Goal: Task Accomplishment & Management: Use online tool/utility

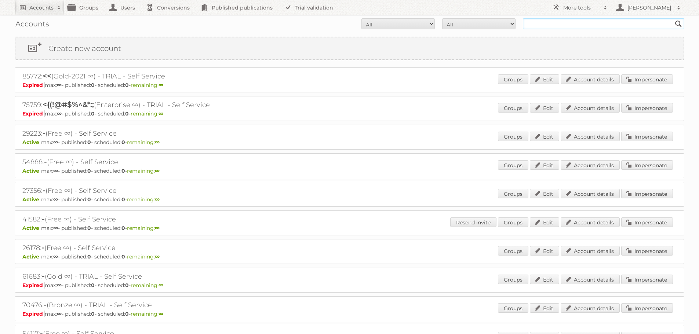
click at [587, 24] on input "text" at bounding box center [603, 23] width 161 height 11
click at [563, 30] on div "Accounts All Active Expired Pending All Paid Trials Self service Search" at bounding box center [350, 24] width 670 height 18
click at [560, 23] on input "text" at bounding box center [603, 23] width 161 height 11
type input "es partner"
click at [673, 18] on input "Search" at bounding box center [678, 23] width 11 height 11
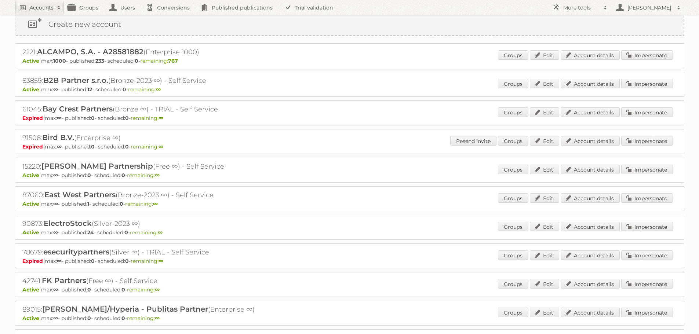
scroll to position [37, 0]
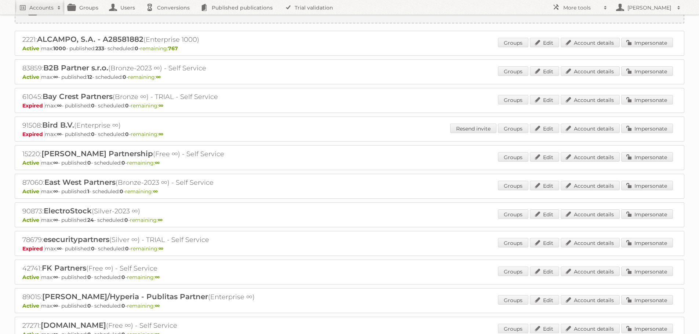
click at [646, 207] on div "90873: ElectroStock (Silver-2023 ∞) Active max: ∞ - published: 24 - scheduled: …" at bounding box center [350, 215] width 670 height 25
click at [650, 211] on link "Impersonate" at bounding box center [647, 215] width 52 height 10
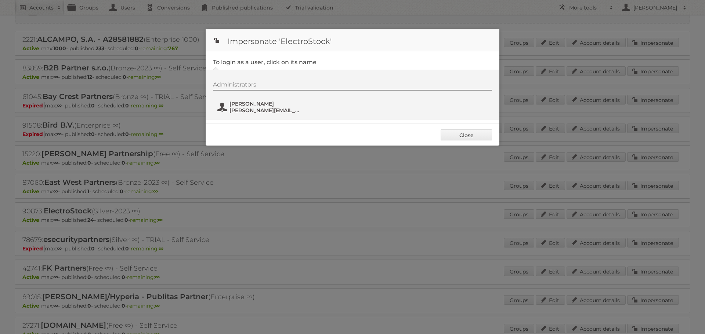
click at [262, 103] on span "Nick Halliday" at bounding box center [264, 104] width 71 height 7
